Goal: Transaction & Acquisition: Purchase product/service

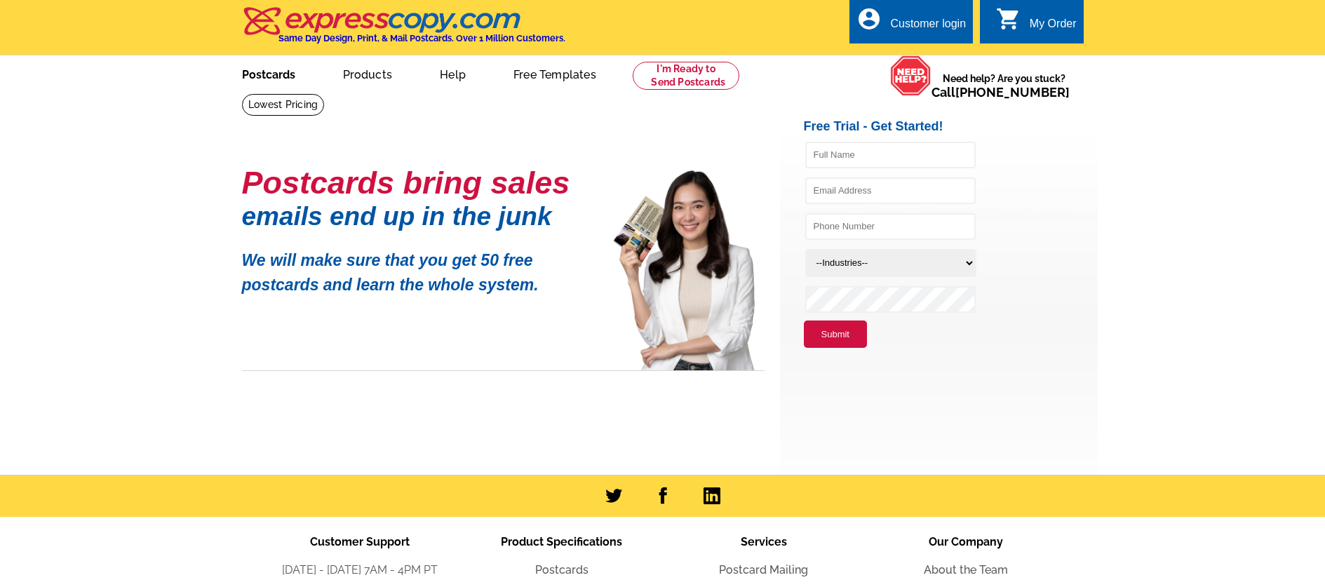
click at [269, 69] on link "Postcards" at bounding box center [268, 73] width 98 height 33
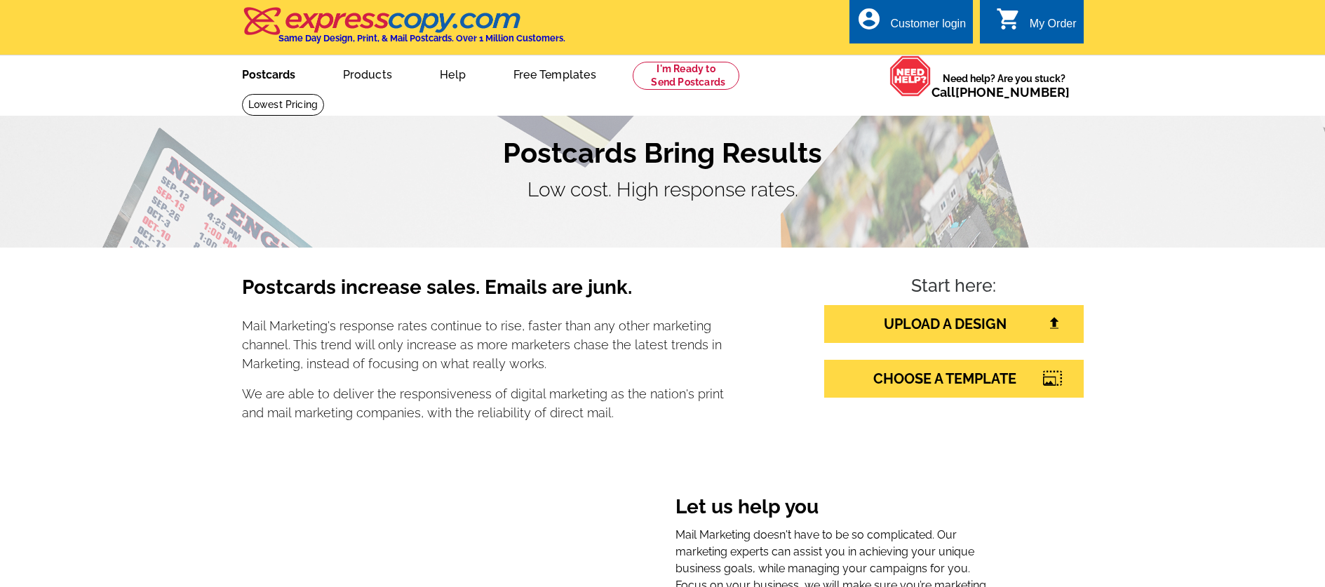
click at [278, 77] on link "Postcards" at bounding box center [268, 73] width 98 height 33
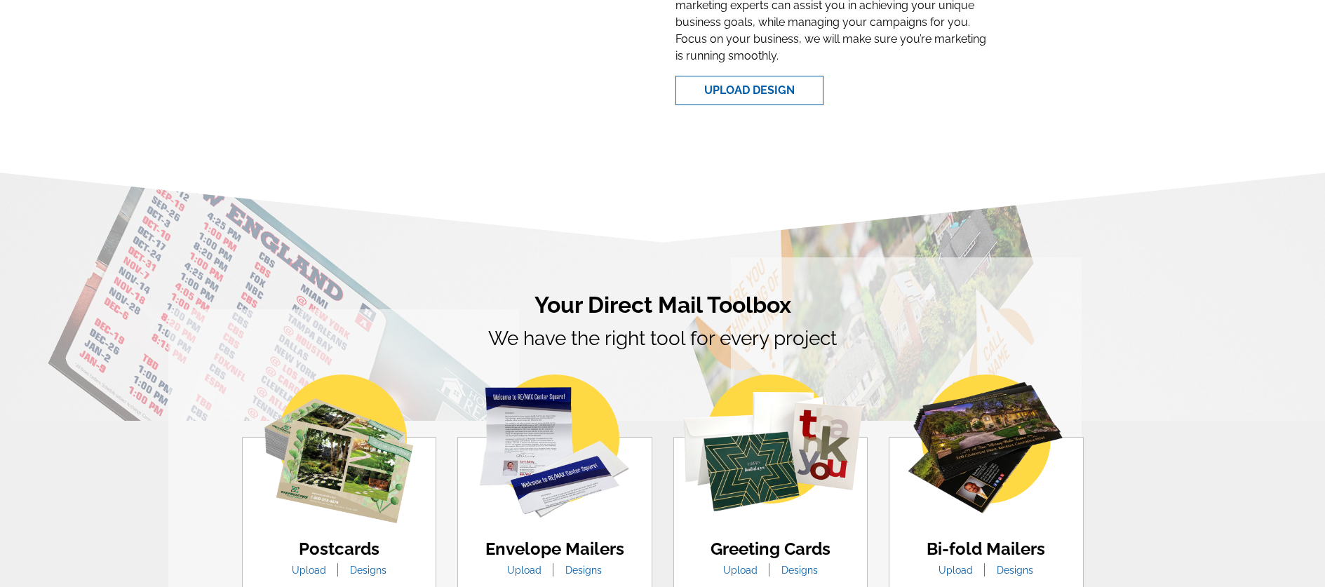
scroll to position [827, 0]
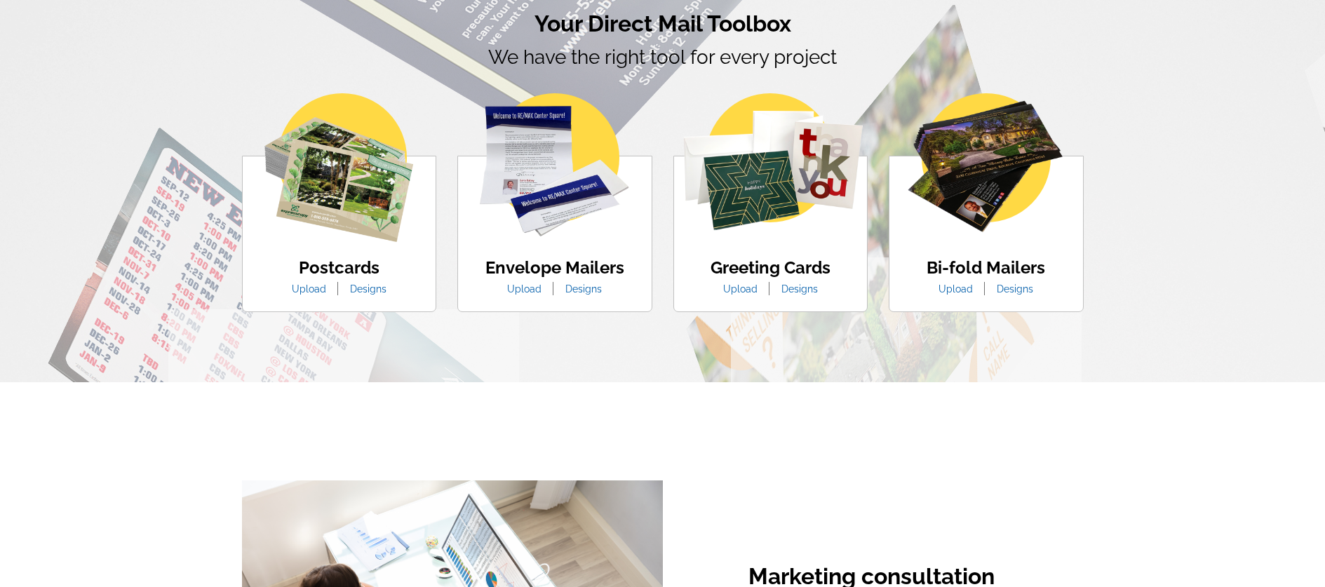
click at [383, 227] on img at bounding box center [338, 167] width 149 height 149
click at [375, 283] on link "Designs" at bounding box center [367, 288] width 57 height 11
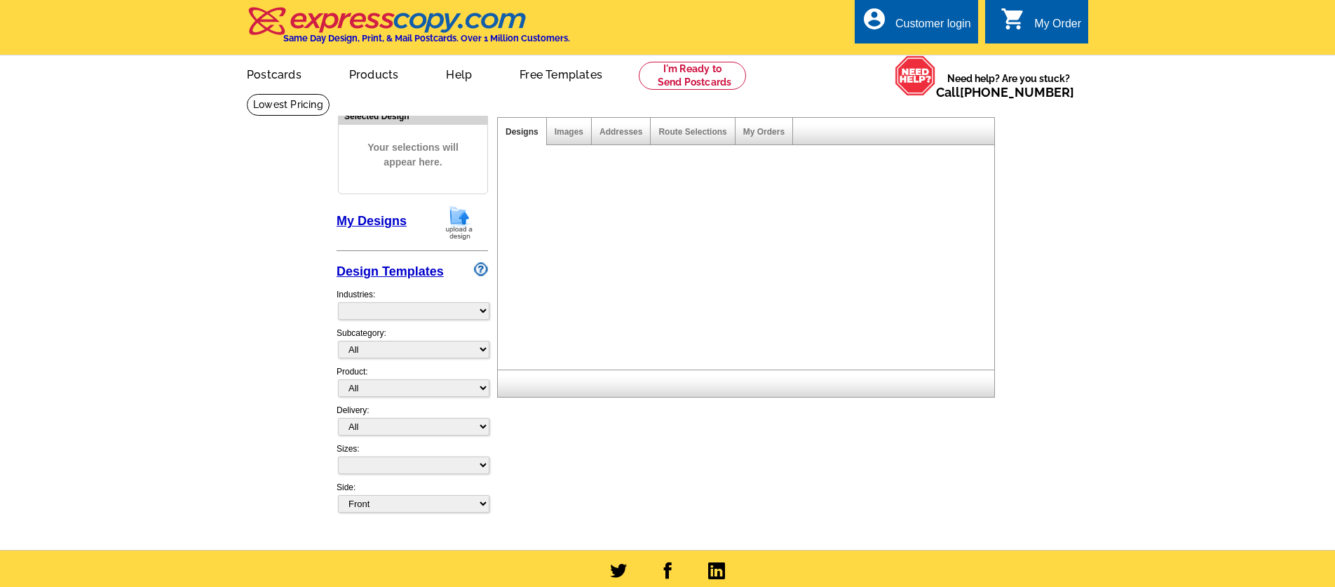
select select "1"
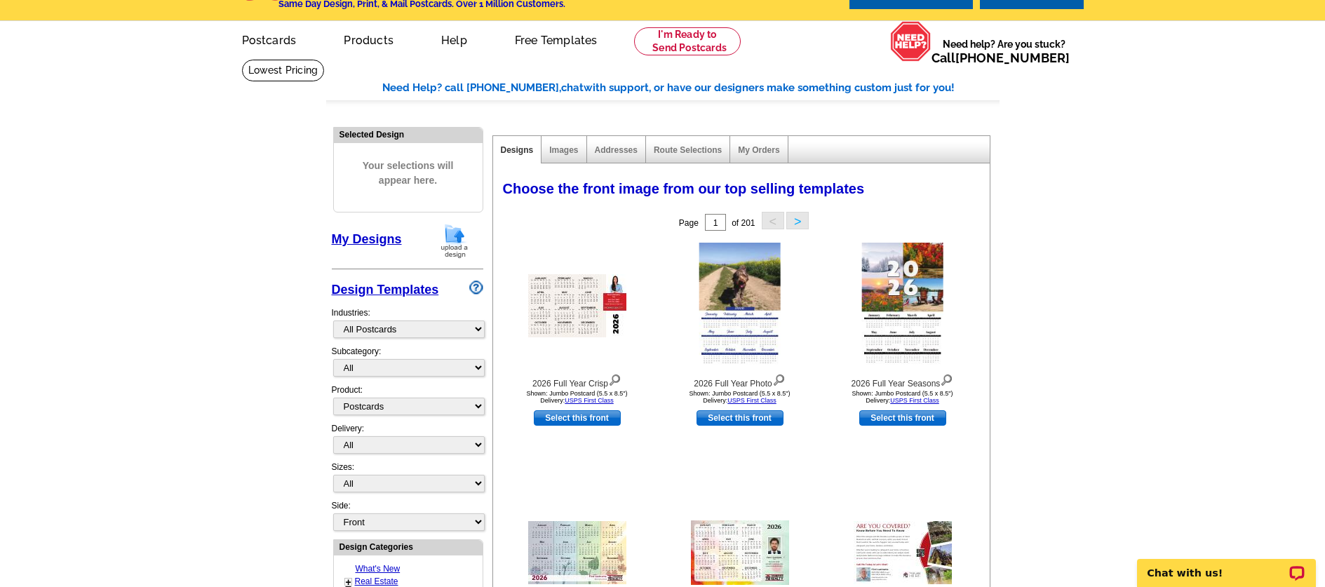
scroll to position [36, 0]
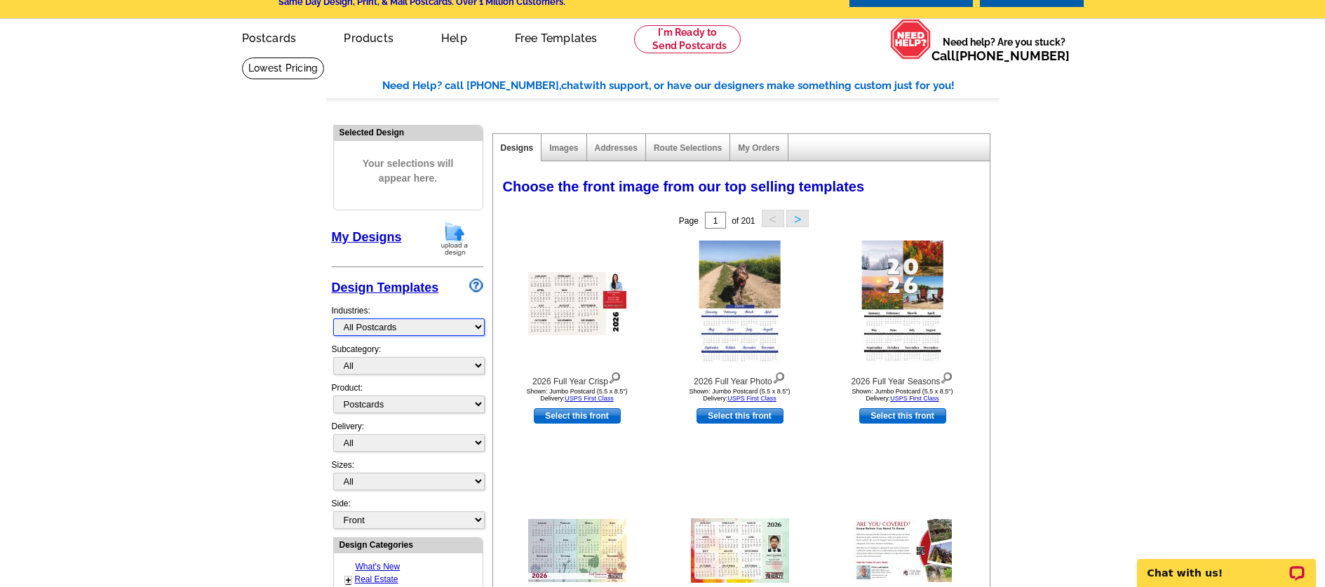
click at [393, 327] on select "What's New Real Estate Mortgage Insurance HVAC Dental Solar EDDM - NEW! Calenda…" at bounding box center [408, 327] width 151 height 18
click at [333, 318] on select "What's New Real Estate Mortgage Insurance HVAC Dental Solar EDDM - NEW! Calenda…" at bounding box center [408, 327] width 151 height 18
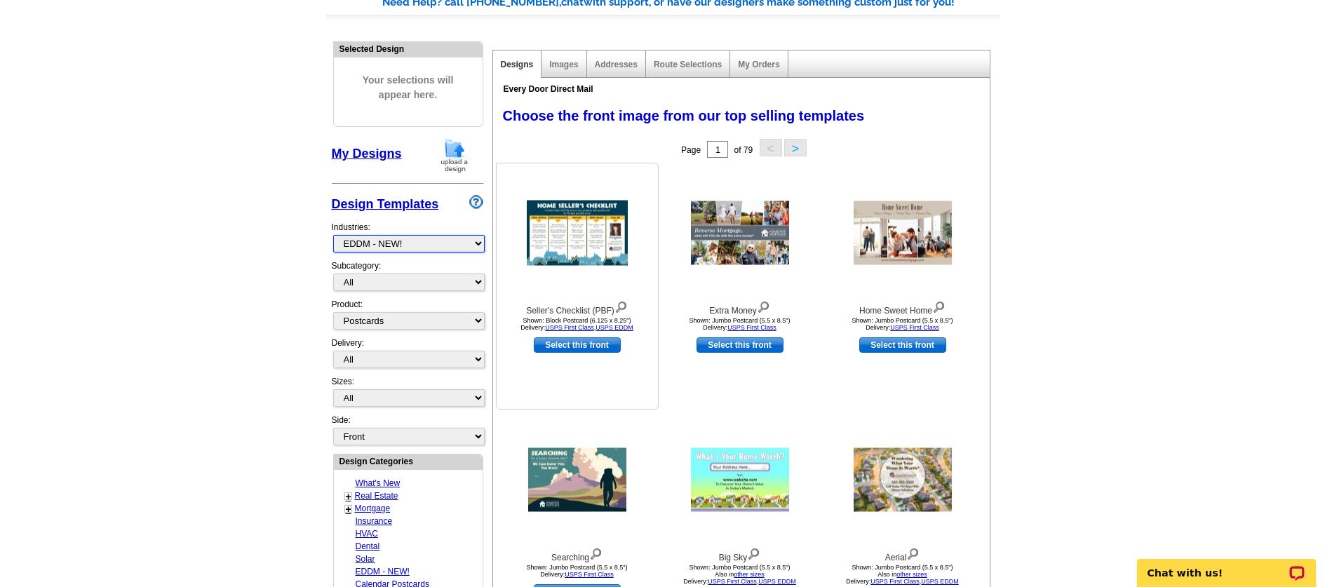
scroll to position [142, 0]
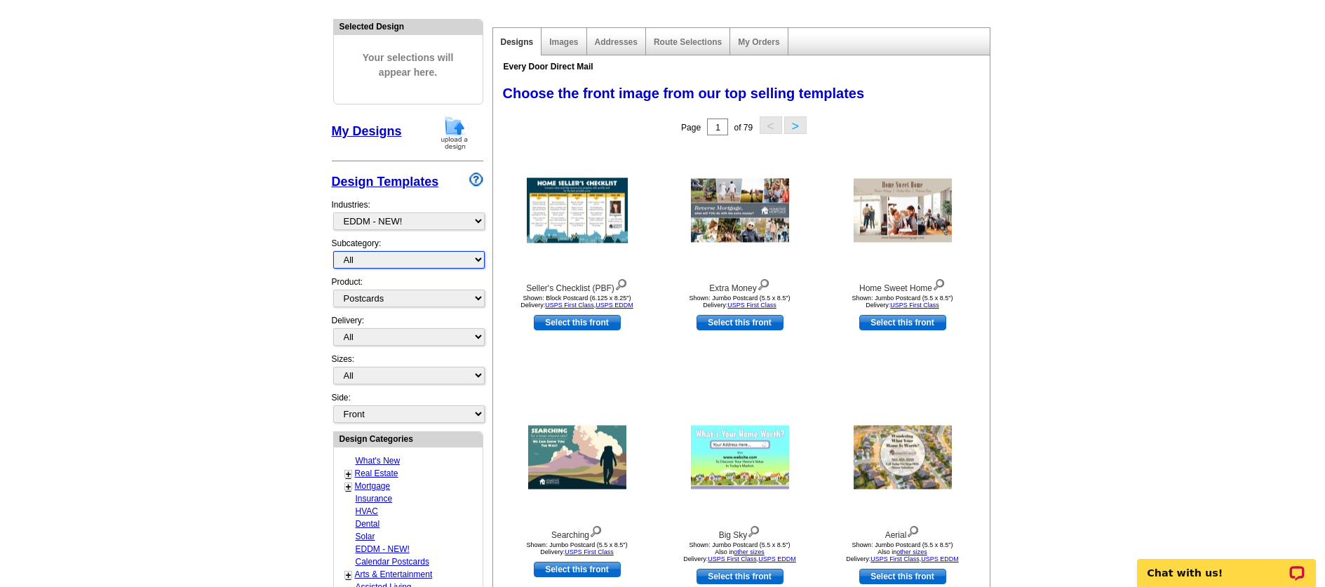
click at [404, 257] on select "All" at bounding box center [408, 260] width 151 height 18
click at [333, 251] on select "All" at bounding box center [408, 260] width 151 height 18
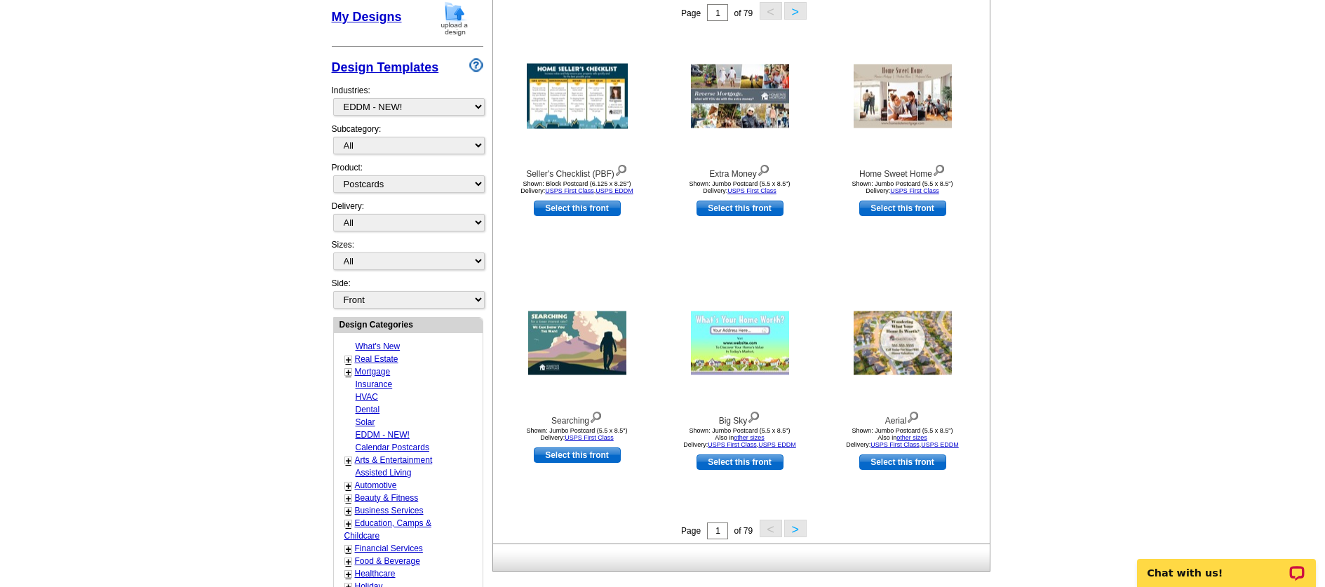
click at [380, 357] on link "Real Estate" at bounding box center [376, 359] width 43 height 10
select select "785"
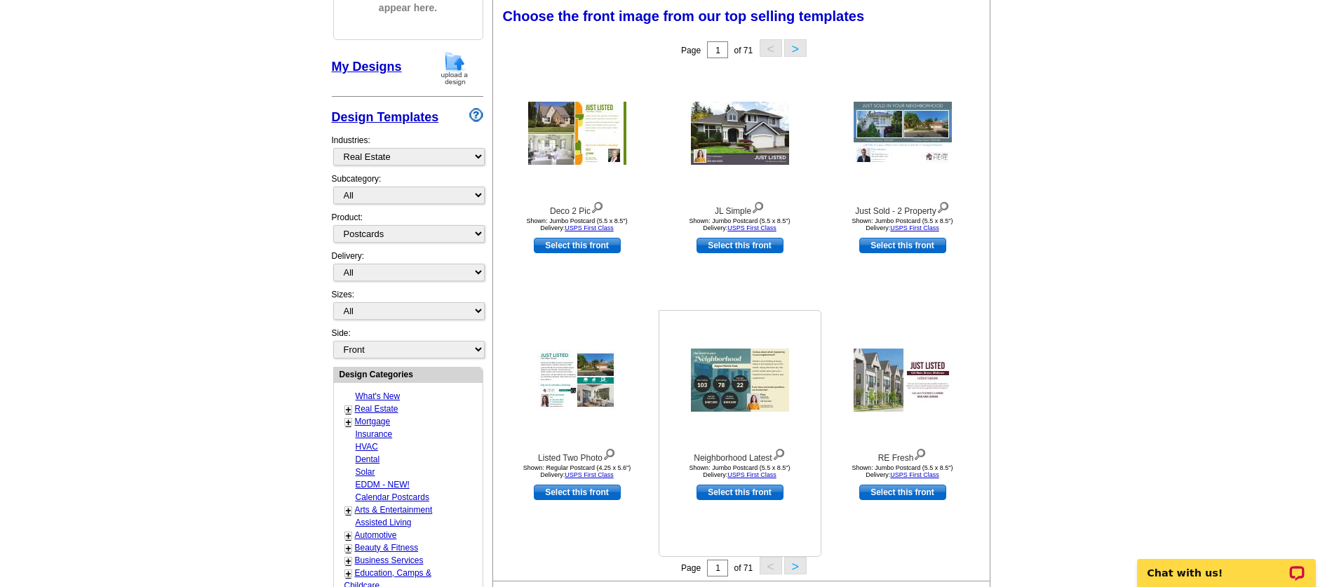
scroll to position [206, 0]
click at [599, 161] on img at bounding box center [577, 133] width 98 height 63
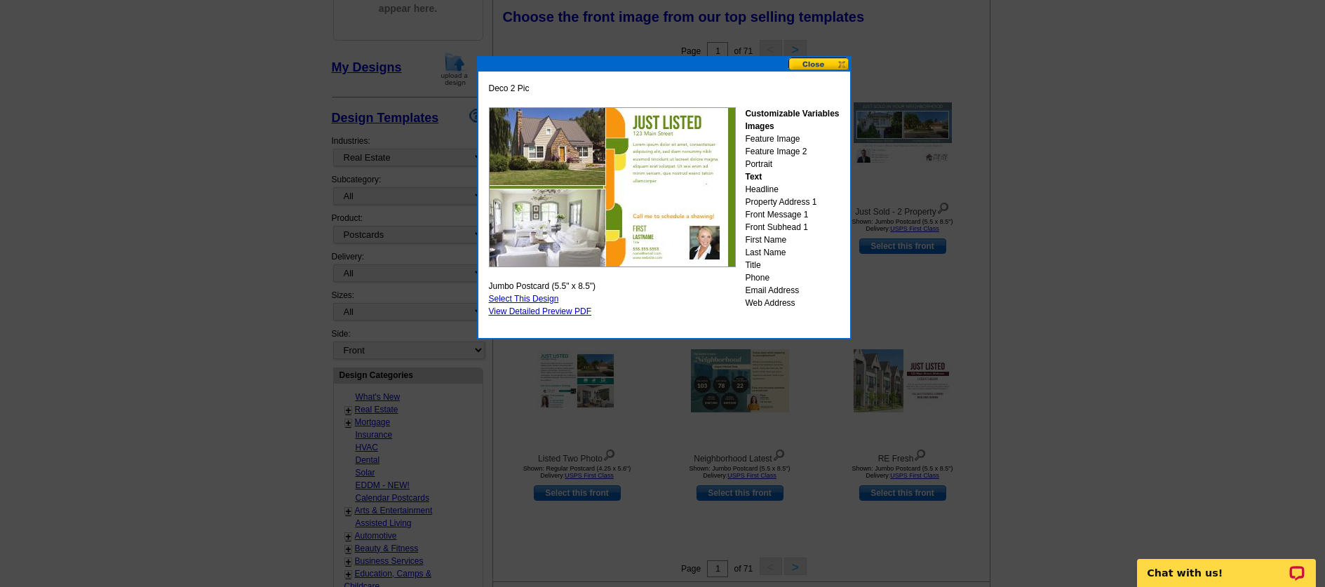
click at [818, 67] on button at bounding box center [819, 63] width 62 height 13
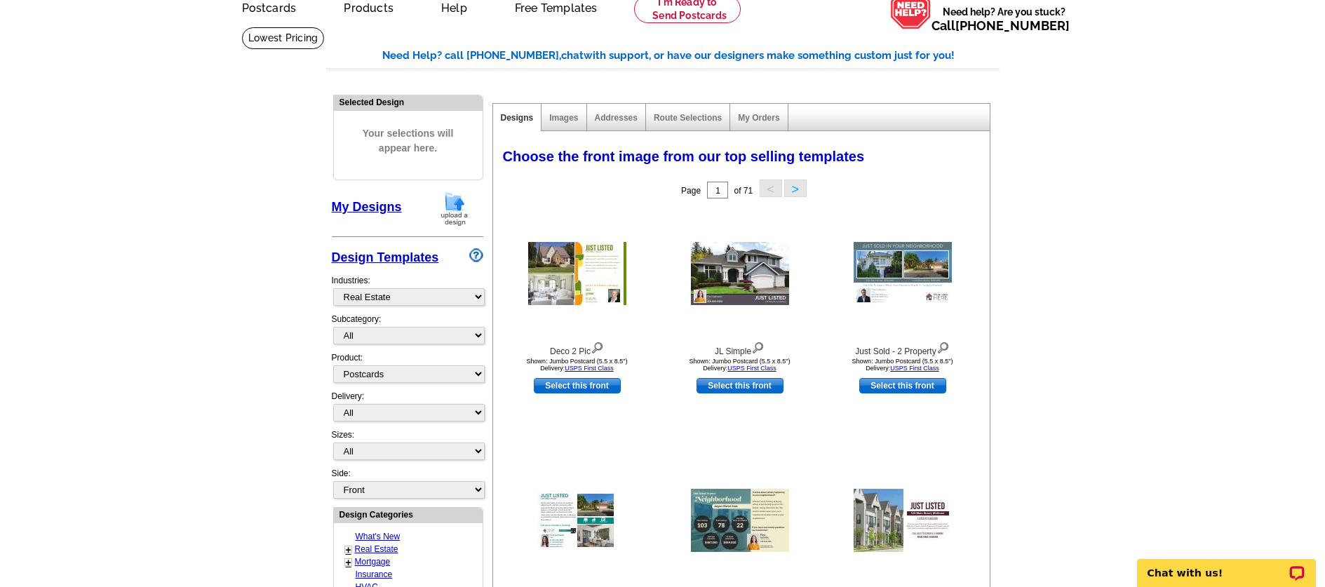
scroll to position [0, 0]
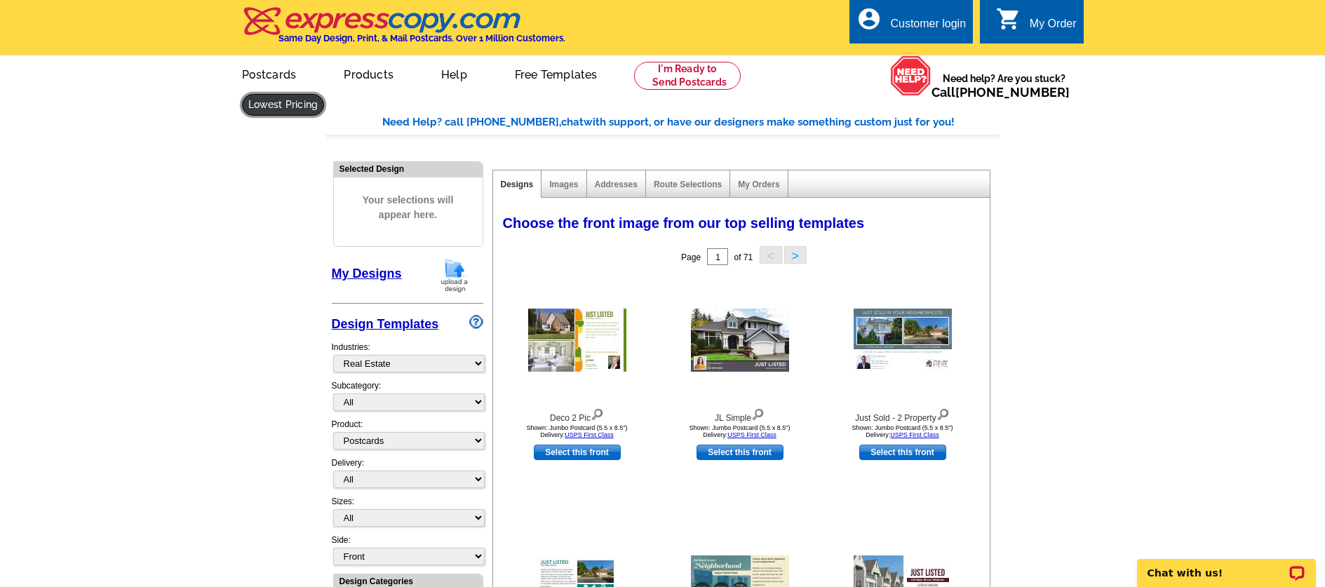
click at [325, 94] on link at bounding box center [283, 105] width 83 height 22
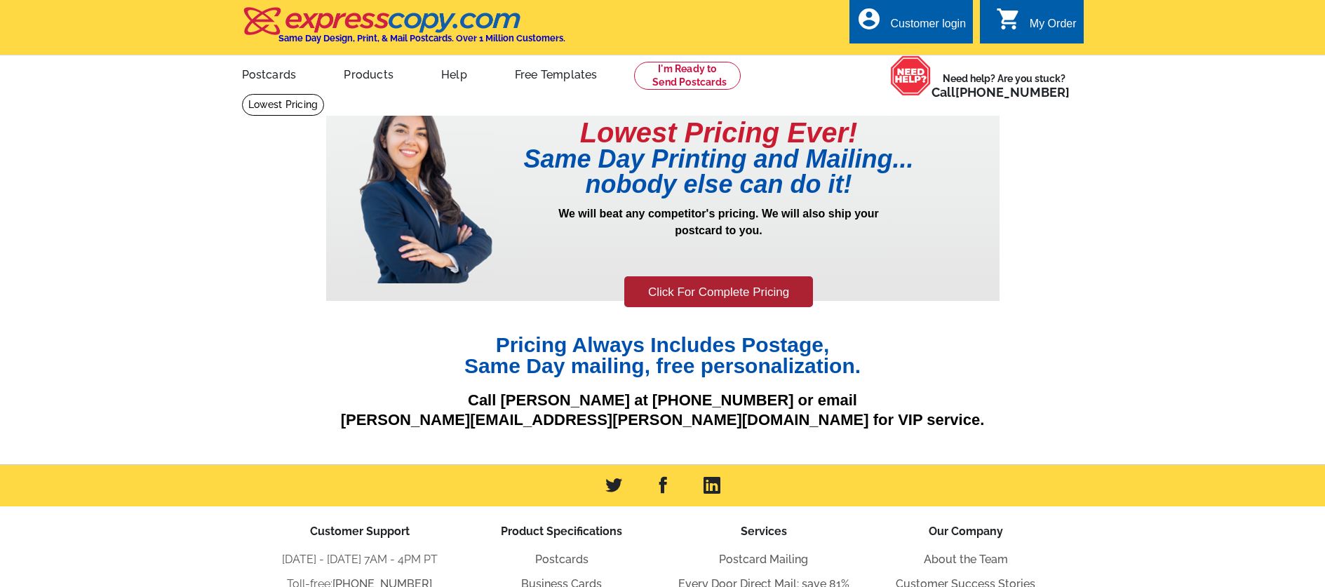
scroll to position [111, 0]
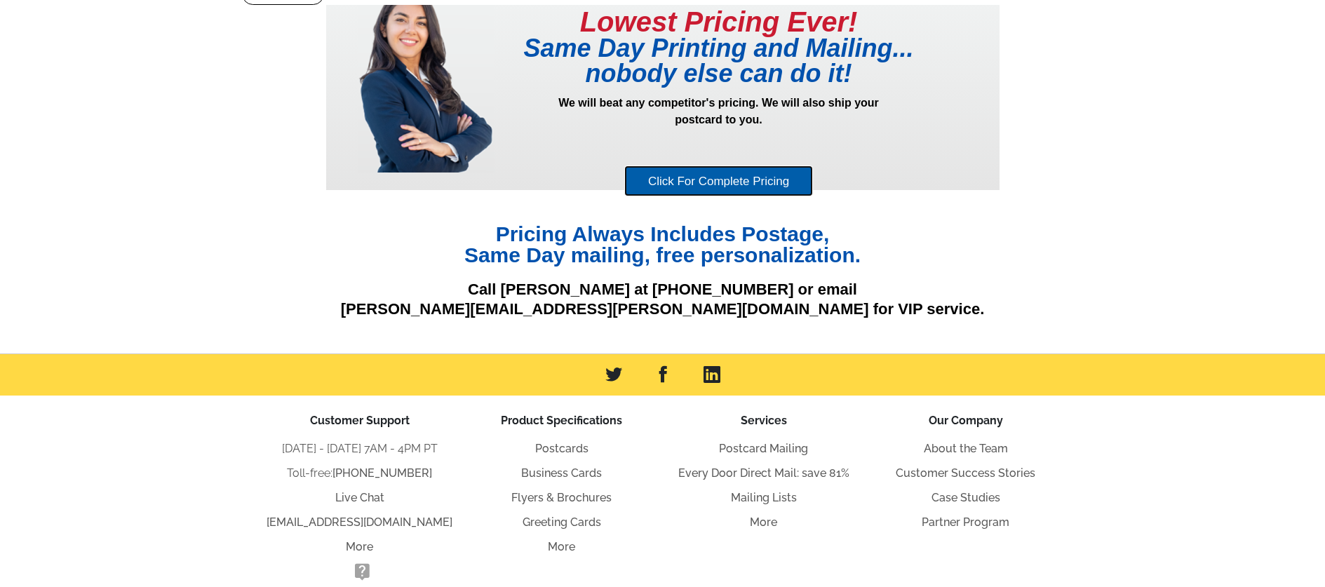
click at [752, 183] on link "Click For Complete Pricing" at bounding box center [718, 181] width 189 height 32
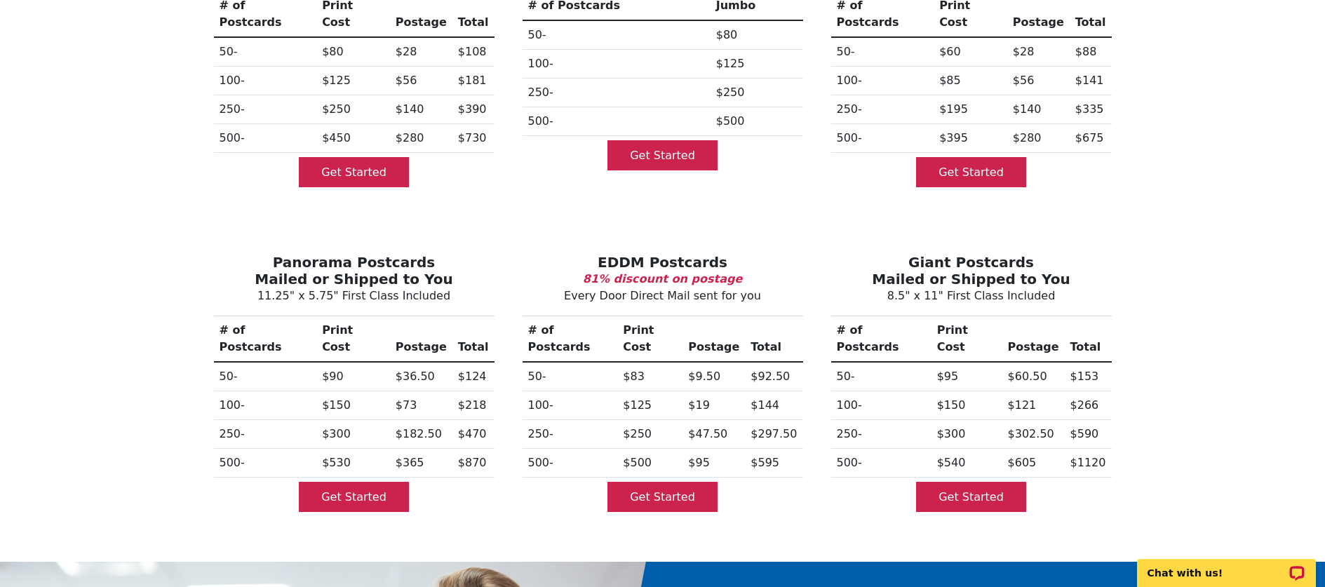
scroll to position [295, 0]
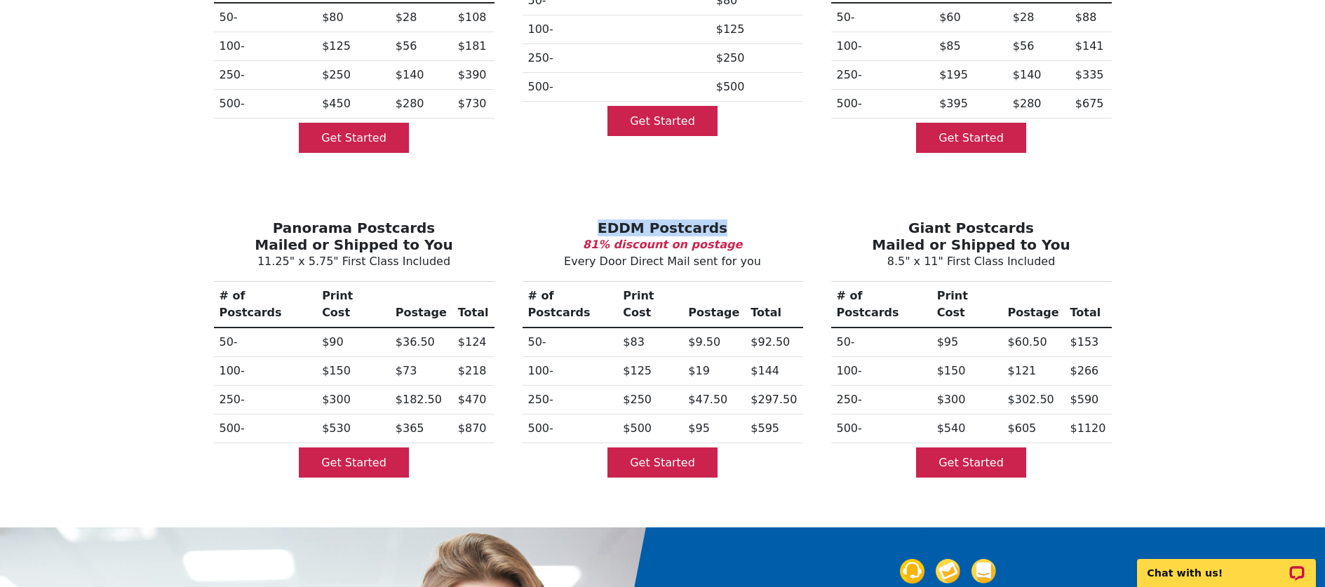
drag, startPoint x: 593, startPoint y: 211, endPoint x: 752, endPoint y: 211, distance: 158.5
click at [752, 219] on h3 "EDDM Postcards" at bounding box center [663, 227] width 286 height 17
